Goal: Information Seeking & Learning: Learn about a topic

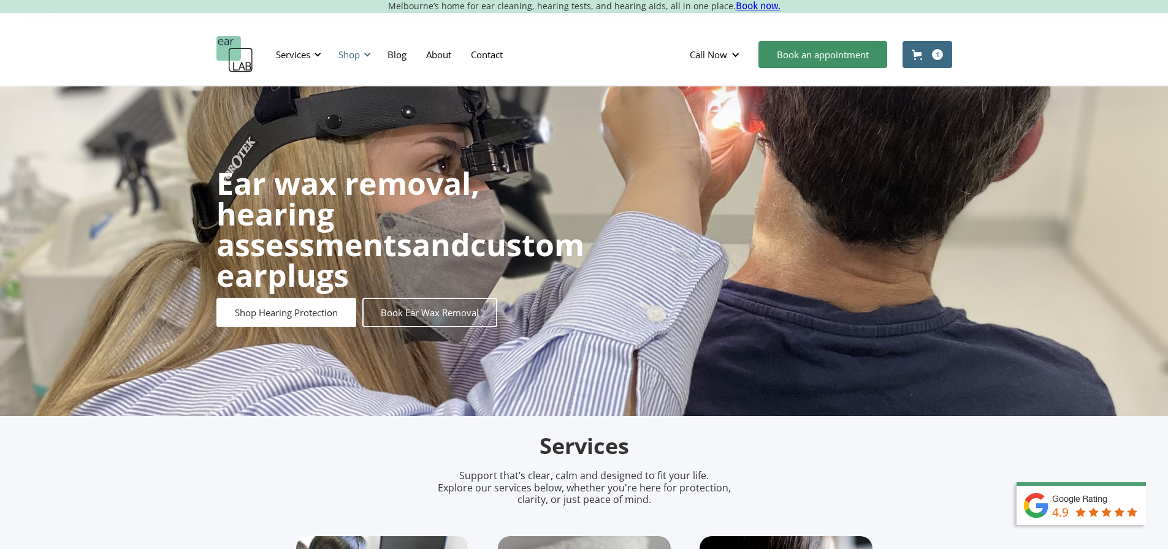
click at [362, 54] on div "Shop" at bounding box center [353, 54] width 44 height 37
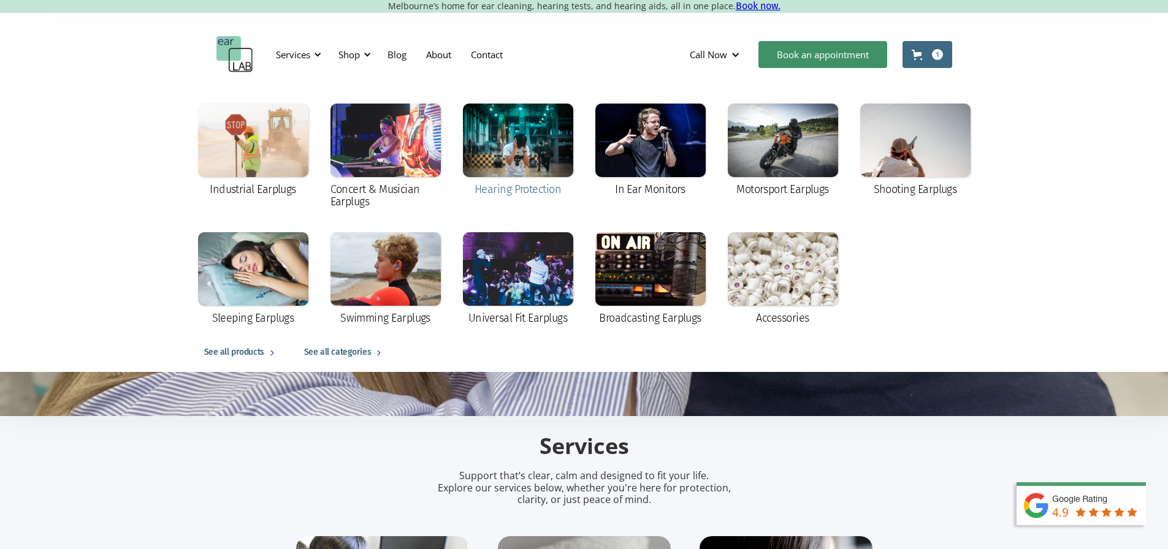
click at [508, 128] on div at bounding box center [518, 141] width 110 height 74
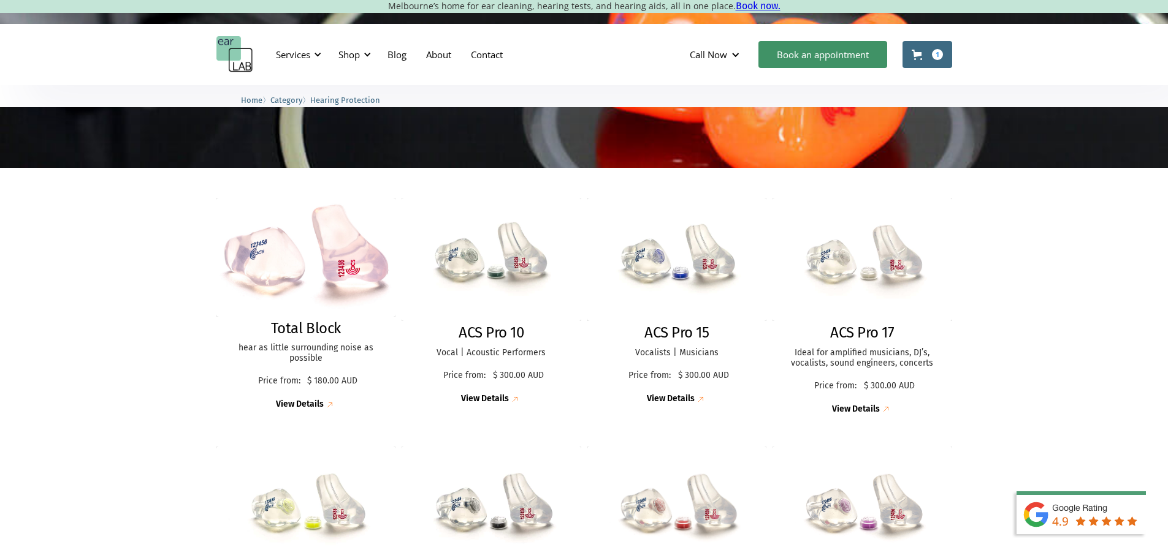
scroll to position [306, 0]
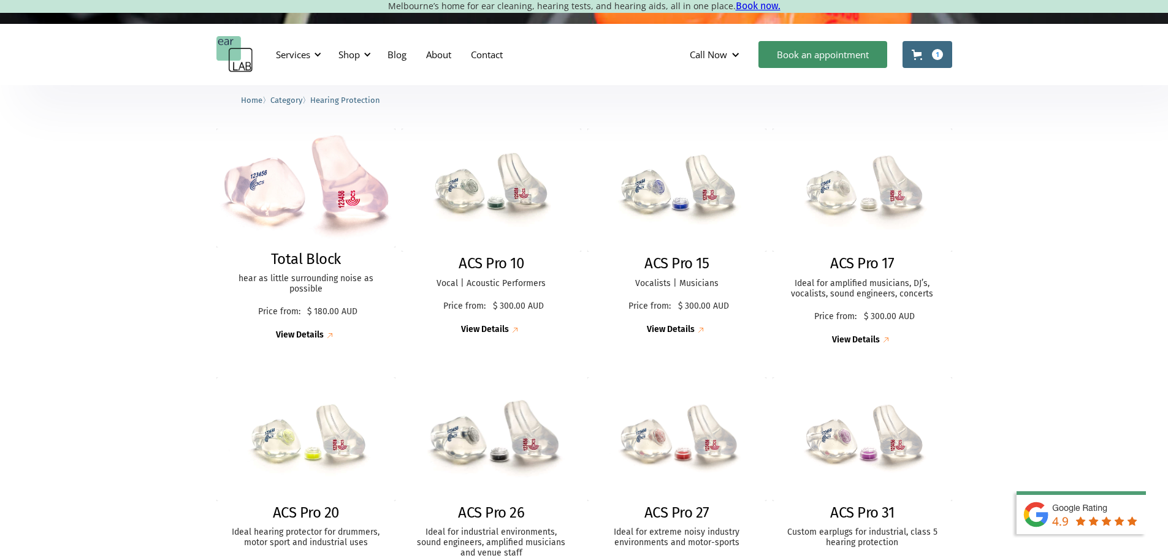
click at [516, 433] on img at bounding box center [490, 438] width 197 height 135
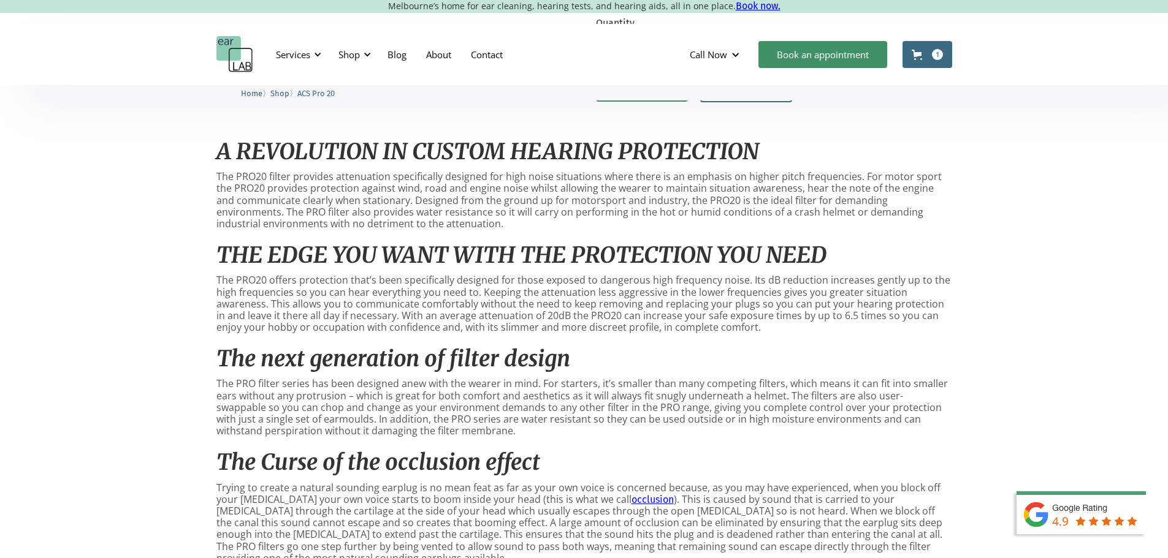
scroll to position [552, 0]
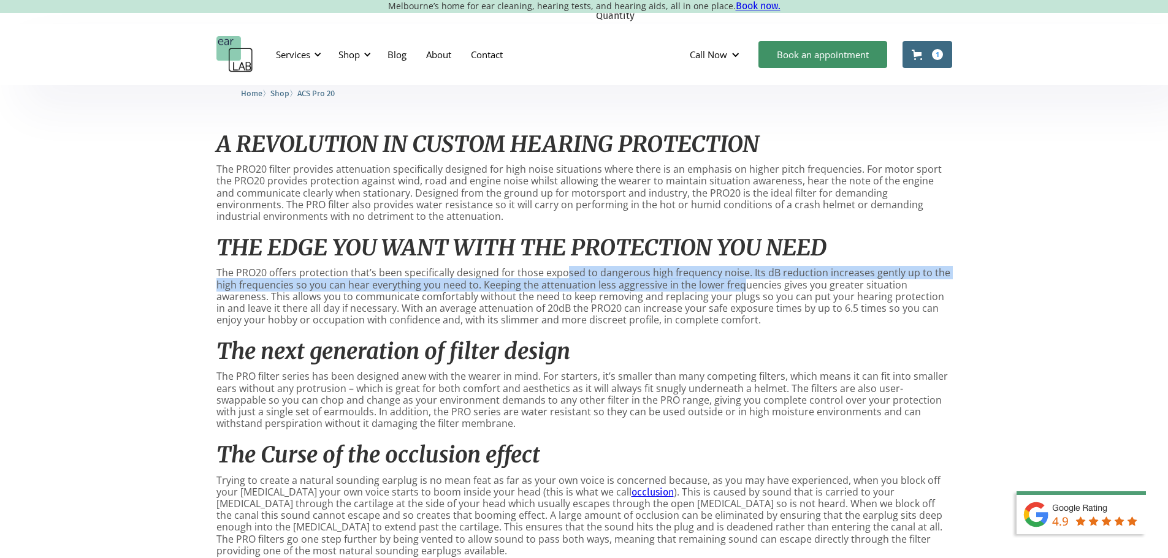
drag, startPoint x: 564, startPoint y: 280, endPoint x: 739, endPoint y: 294, distance: 175.2
click at [739, 294] on p "The PRO20 offers protection that’s been specifically designed for those exposed…" at bounding box center [584, 296] width 736 height 59
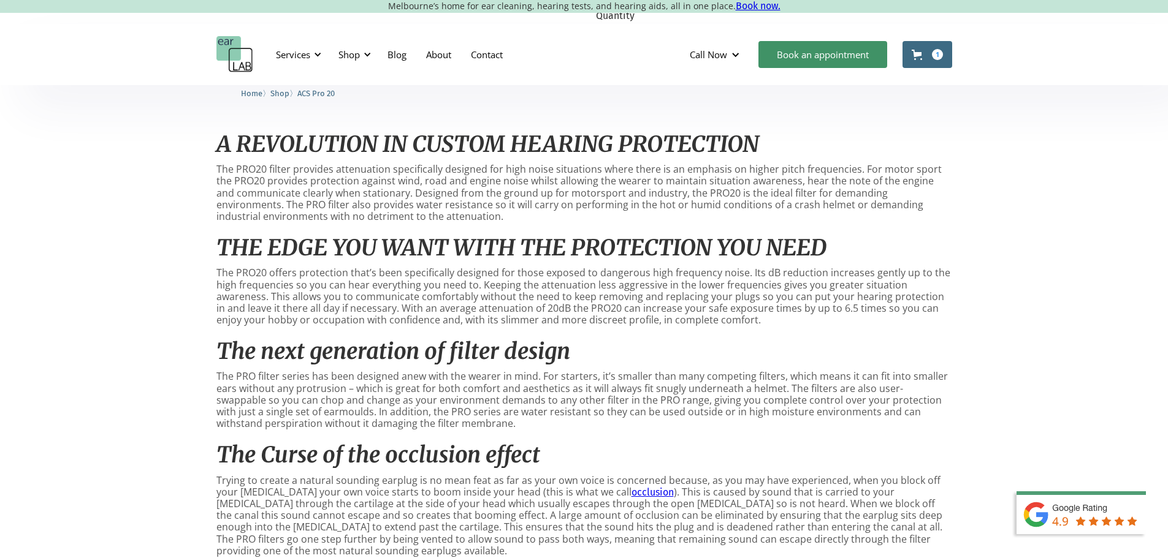
click at [729, 308] on p "The PRO20 offers protection that’s been specifically designed for those exposed…" at bounding box center [584, 296] width 736 height 59
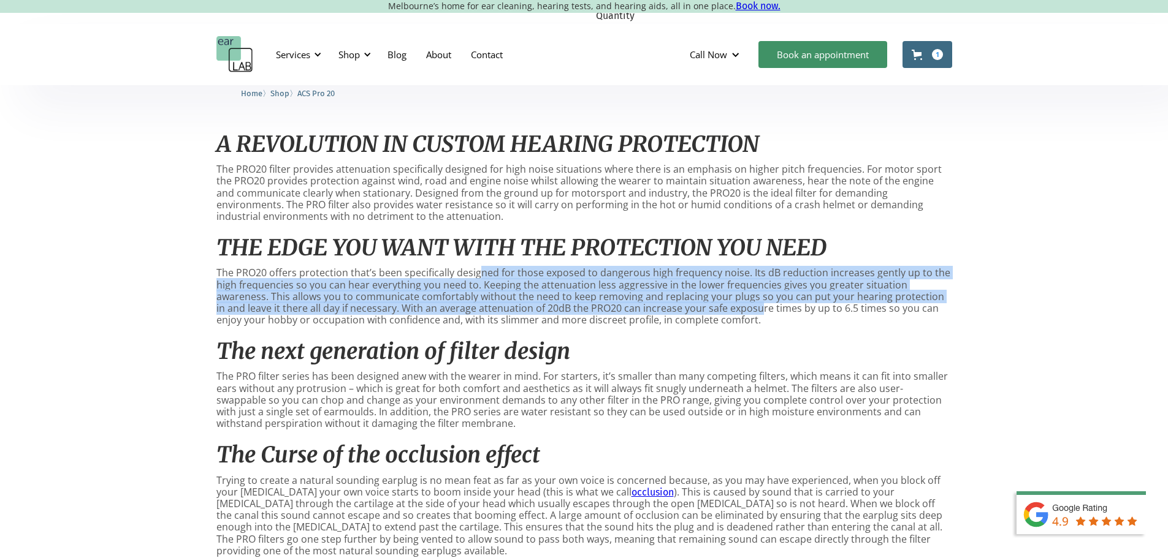
drag, startPoint x: 478, startPoint y: 272, endPoint x: 690, endPoint y: 311, distance: 215.1
click at [690, 311] on p "The PRO20 offers protection that’s been specifically designed for those exposed…" at bounding box center [584, 296] width 736 height 59
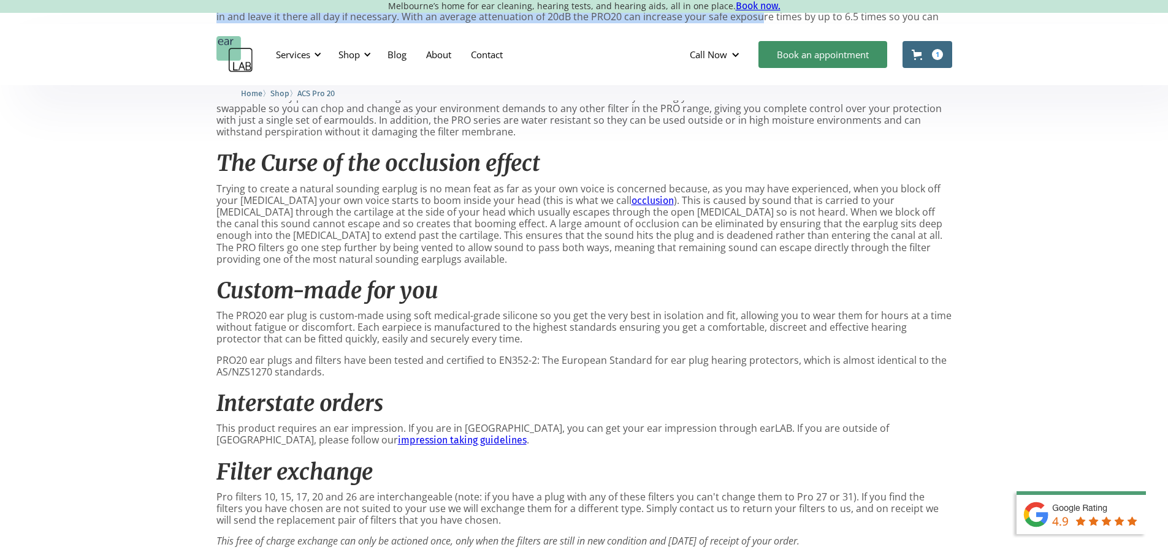
scroll to position [919, 0]
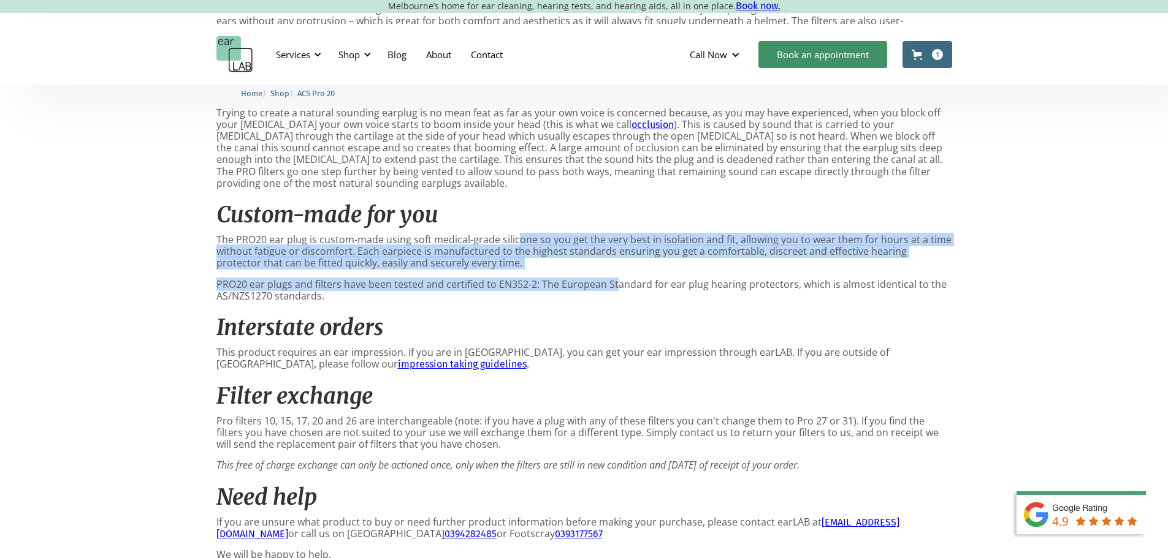
drag, startPoint x: 516, startPoint y: 244, endPoint x: 615, endPoint y: 282, distance: 106.3
click at [615, 282] on div "A REVOLUTION IN CUSTOM HEARING PROTECTION The PRO20 filter provides attenuation…" at bounding box center [584, 181] width 736 height 861
click at [615, 282] on p "PRO20 ear plugs and filters have been tested and certified to EN352-2: The Euro…" at bounding box center [584, 290] width 736 height 23
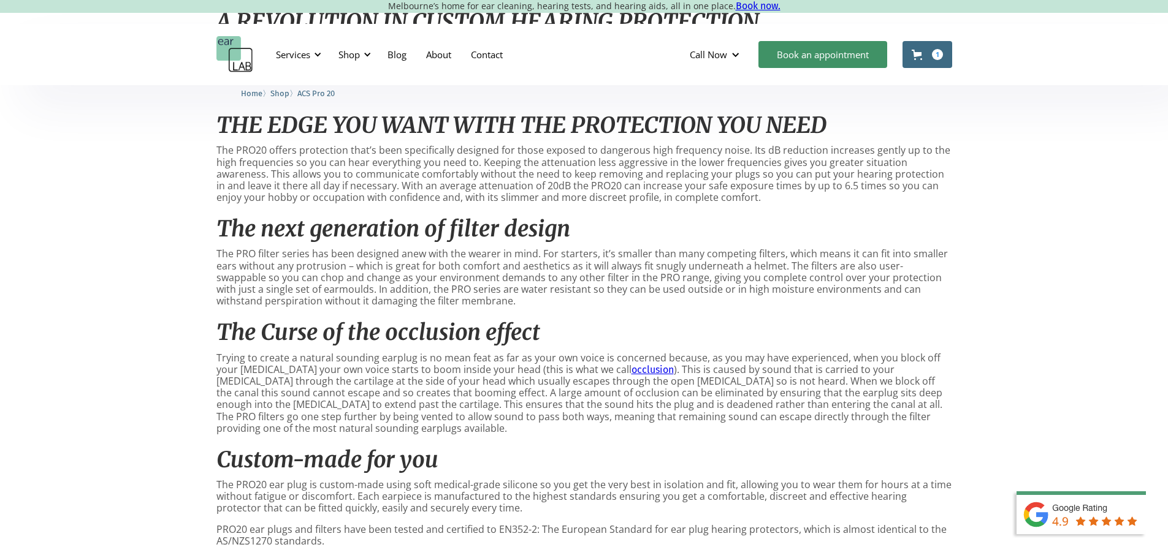
scroll to position [736, 0]
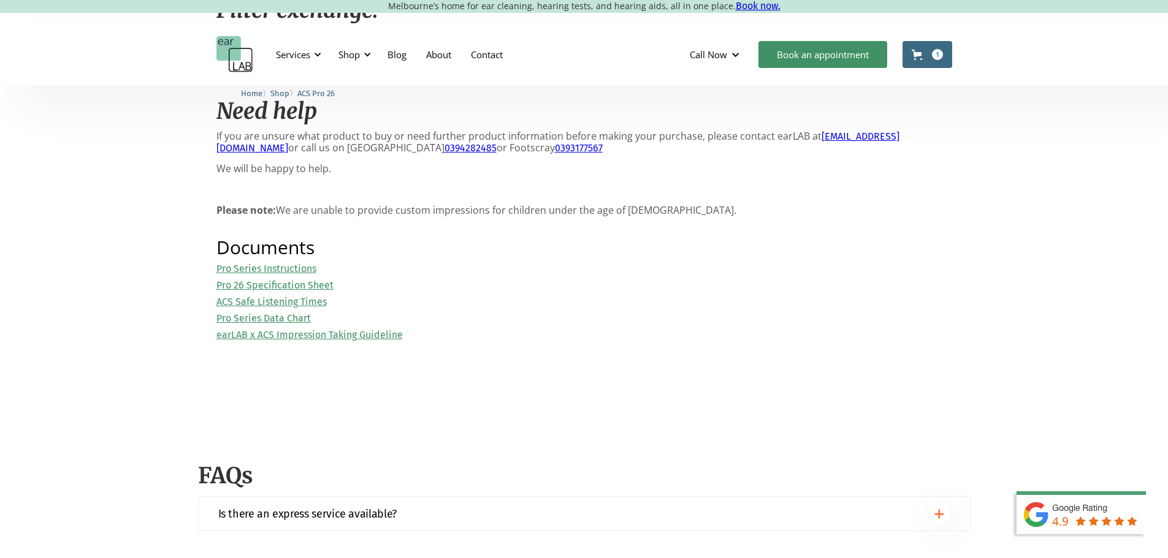
scroll to position [1349, 0]
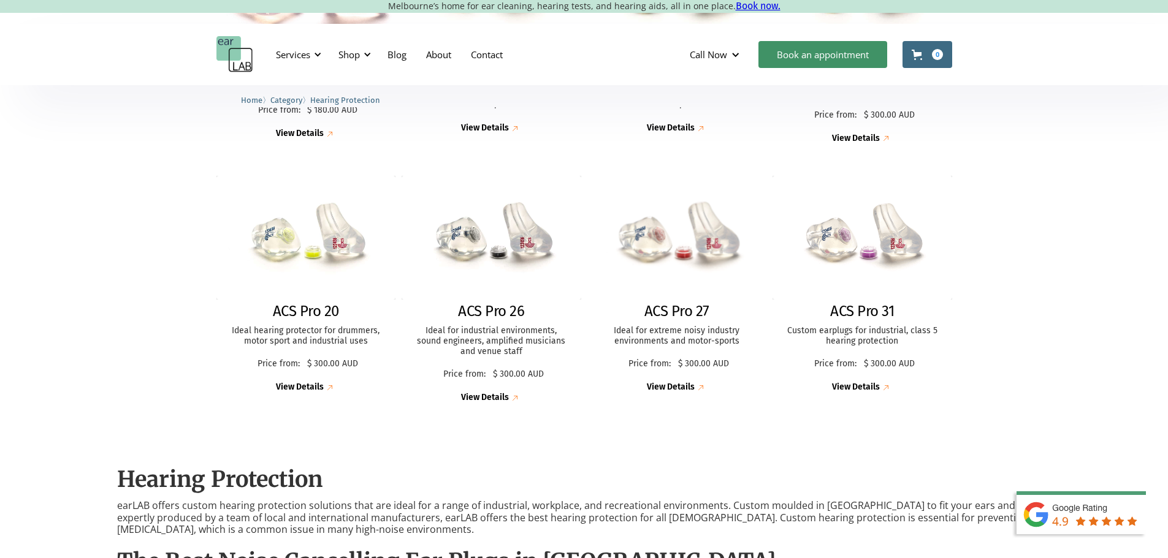
scroll to position [552, 0]
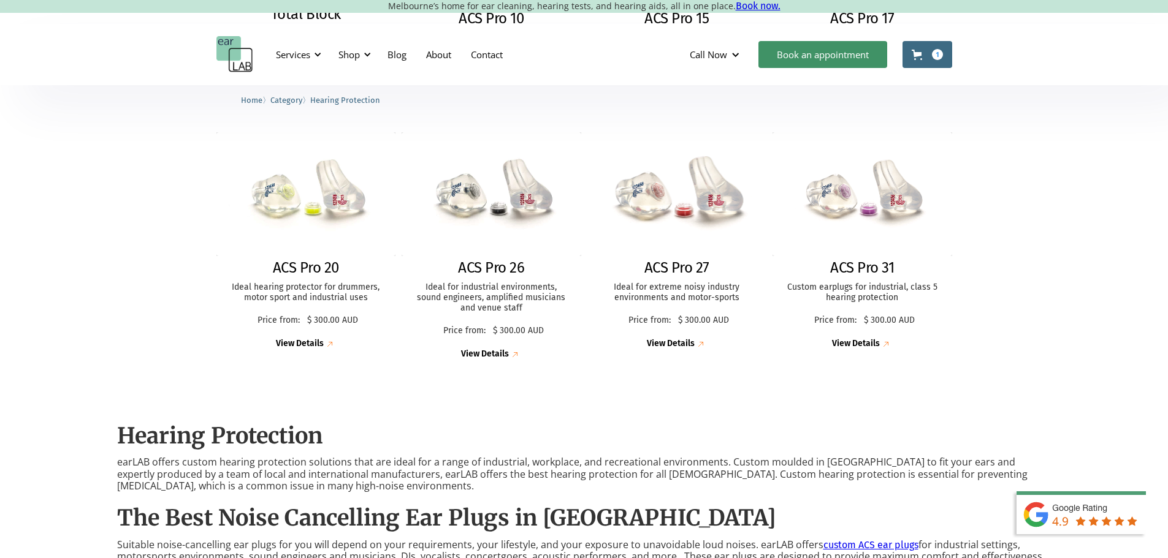
click at [683, 194] on img at bounding box center [676, 193] width 197 height 135
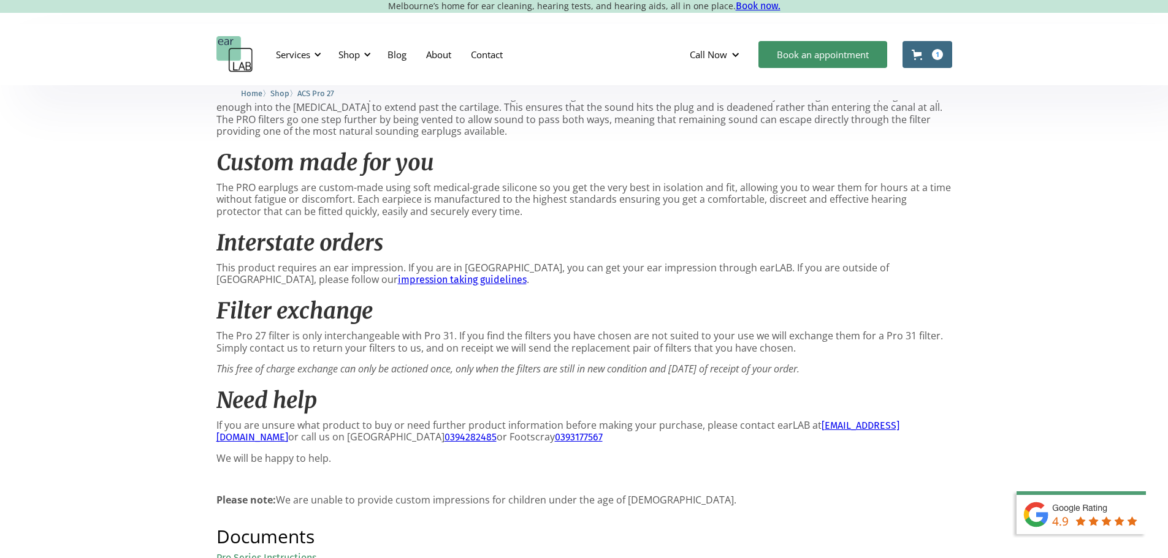
scroll to position [552, 0]
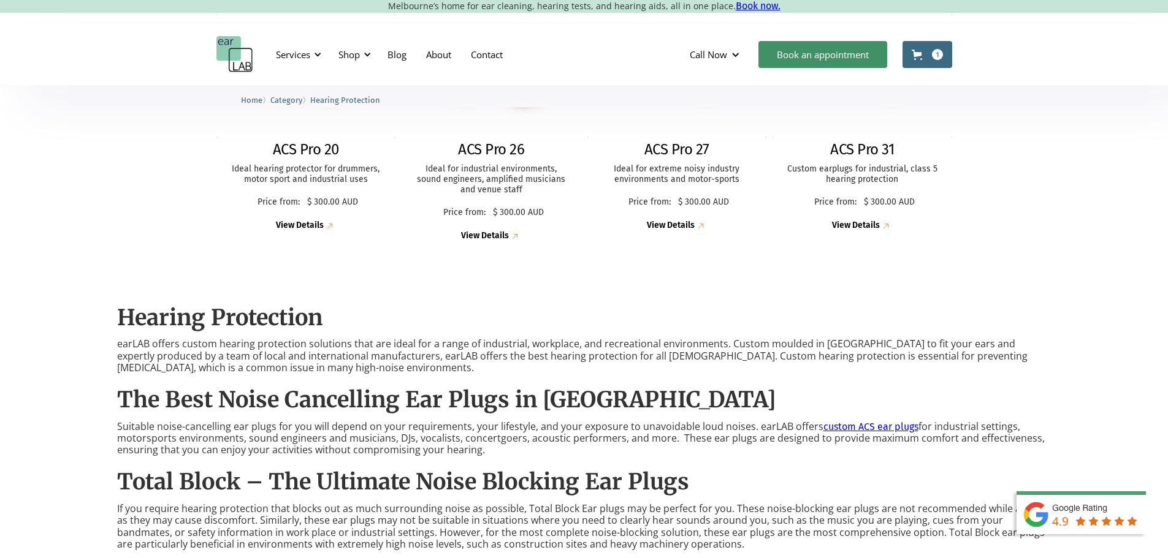
click at [489, 147] on h2 "ACS Pro 26" at bounding box center [491, 150] width 66 height 18
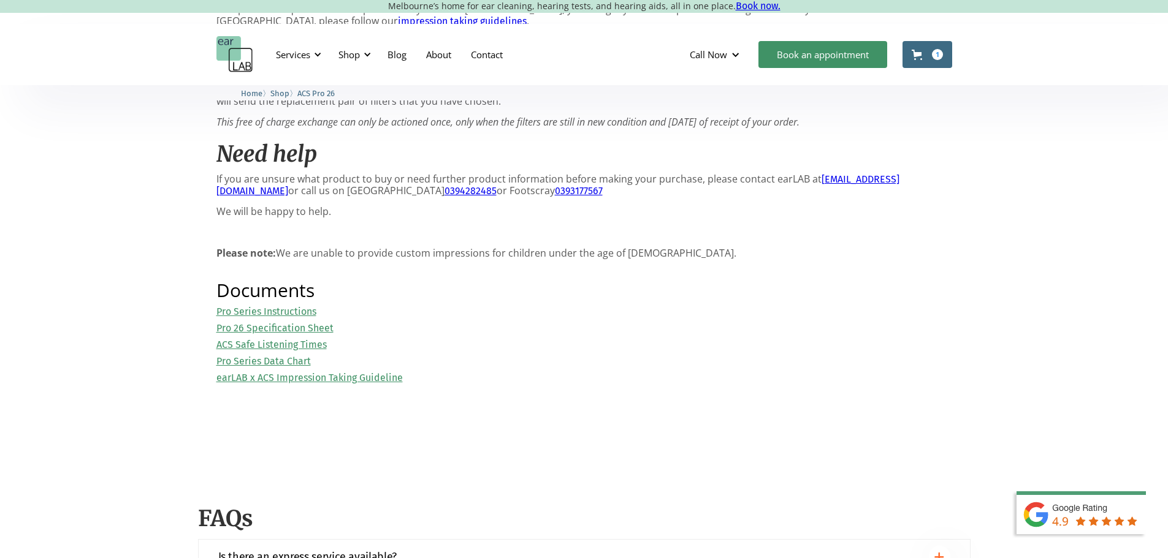
scroll to position [1287, 0]
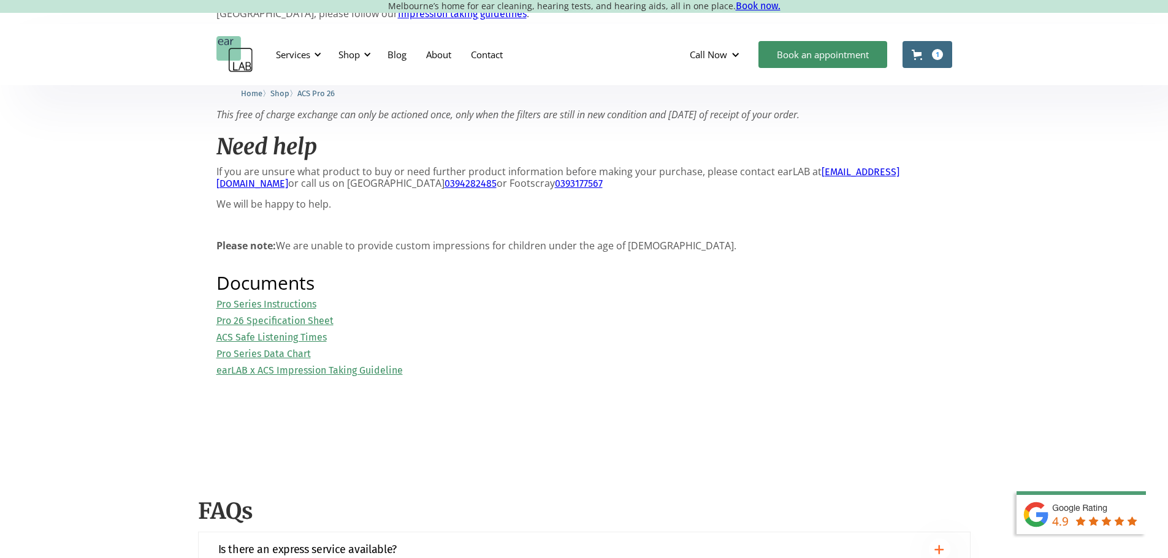
click at [314, 343] on link "ACS Safe Listening Times" at bounding box center [271, 338] width 110 height 12
